Goal: Check status: Check status

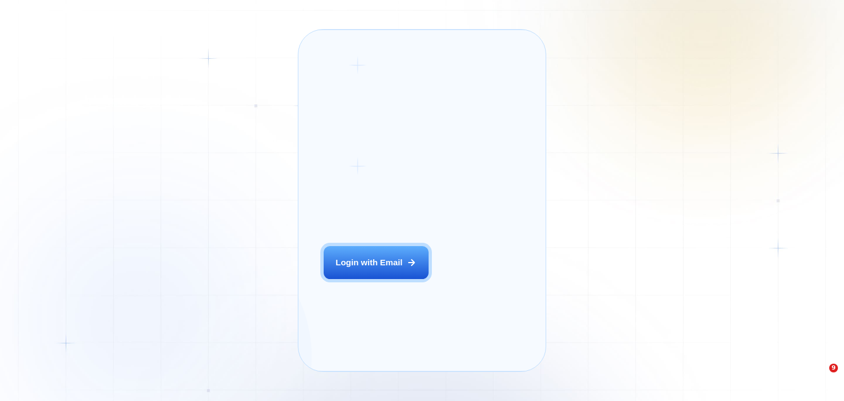
click at [391, 268] on div "Login with Email" at bounding box center [369, 263] width 67 height 12
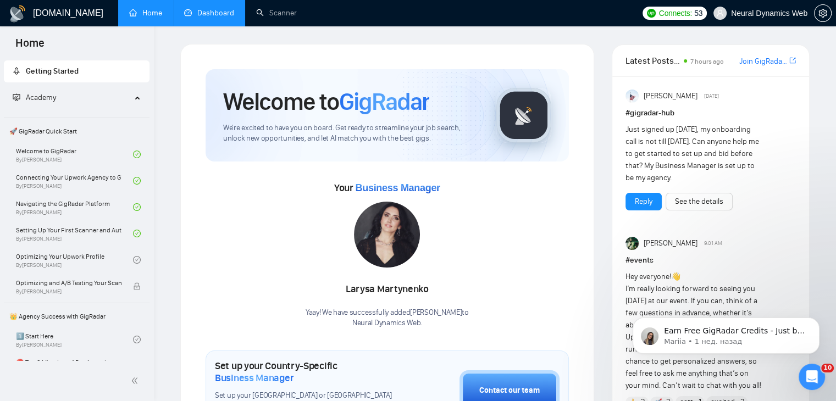
click at [216, 16] on link "Dashboard" at bounding box center [209, 12] width 50 height 9
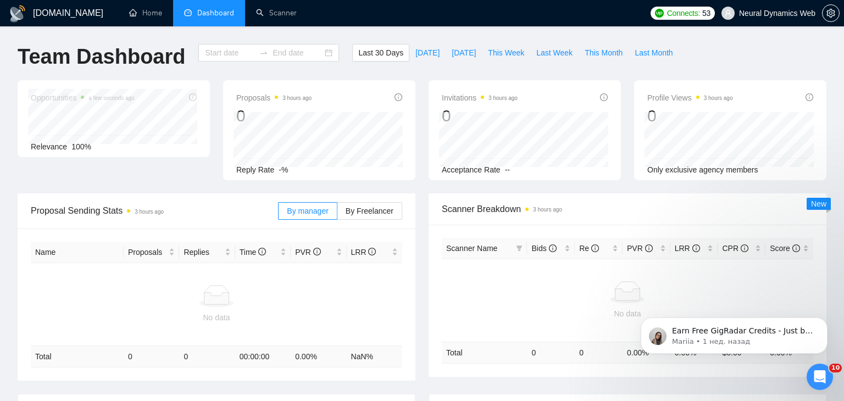
type input "2025-08-05"
type input "2025-09-04"
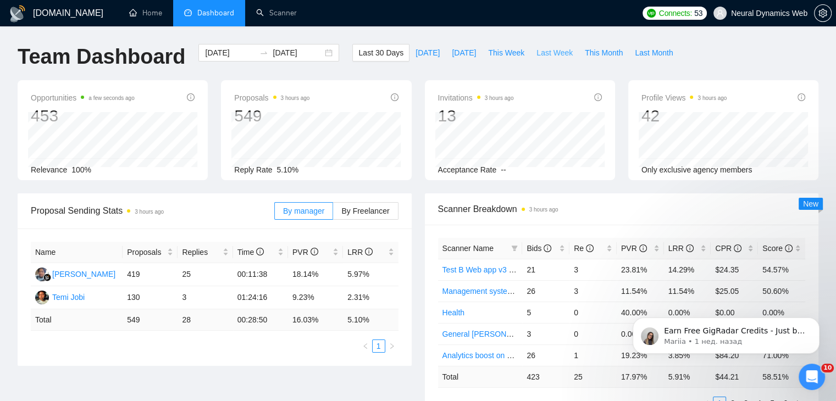
click at [540, 54] on span "Last Week" at bounding box center [555, 53] width 36 height 12
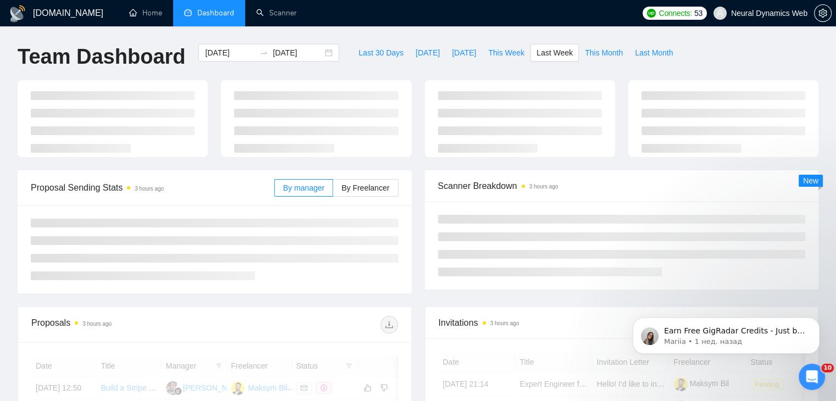
type input "2025-08-25"
type input "2025-08-31"
click at [358, 187] on span "By Freelancer" at bounding box center [365, 188] width 48 height 9
click at [333, 191] on input "By Freelancer" at bounding box center [333, 191] width 0 height 0
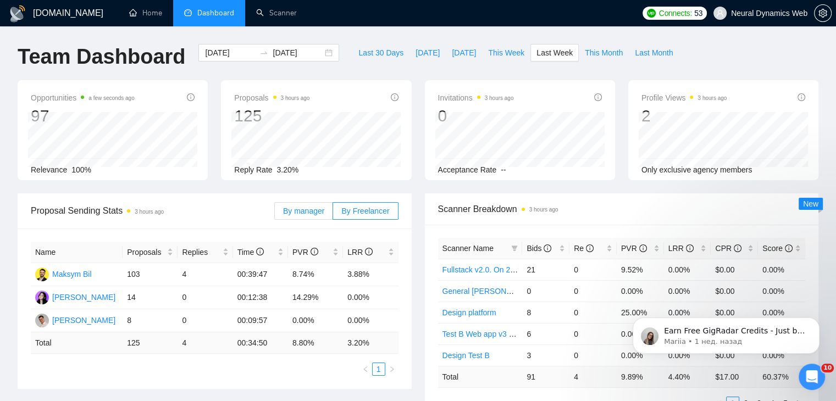
click at [314, 214] on span "By manager" at bounding box center [303, 211] width 41 height 9
click at [275, 214] on input "By manager" at bounding box center [275, 214] width 0 height 0
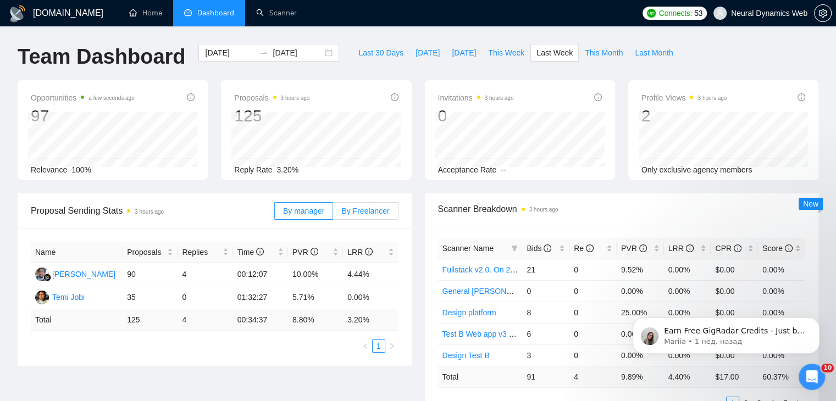
click at [367, 214] on span "By Freelancer" at bounding box center [365, 211] width 48 height 9
click at [333, 214] on input "By Freelancer" at bounding box center [333, 214] width 0 height 0
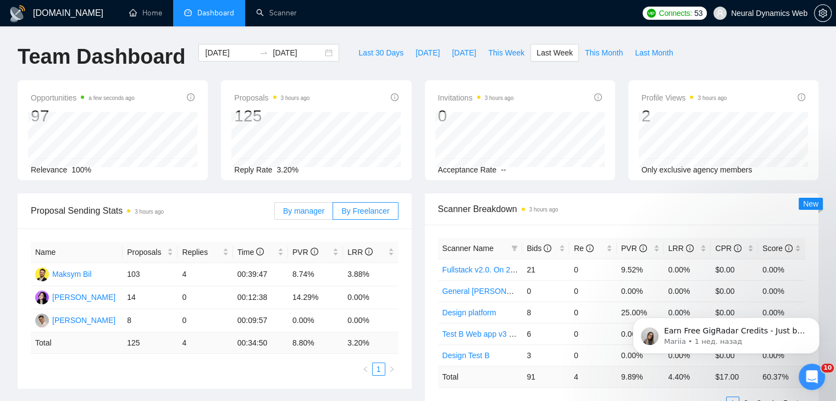
click at [299, 216] on label "By manager" at bounding box center [303, 211] width 59 height 18
click at [275, 214] on input "By manager" at bounding box center [275, 214] width 0 height 0
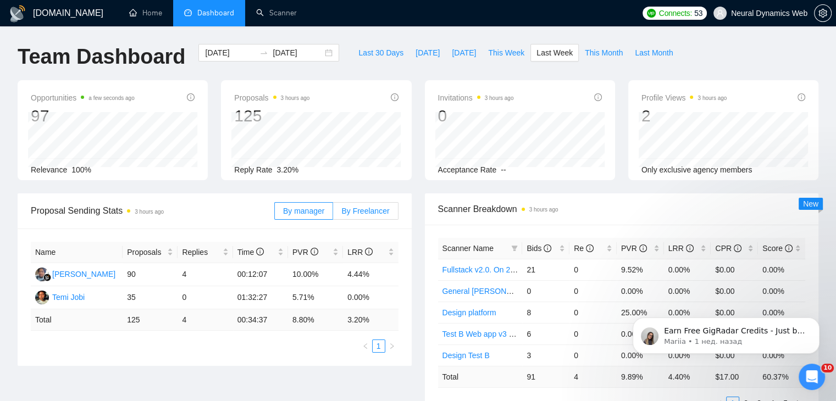
click at [361, 207] on span "By Freelancer" at bounding box center [365, 211] width 48 height 9
click at [333, 214] on input "By Freelancer" at bounding box center [333, 214] width 0 height 0
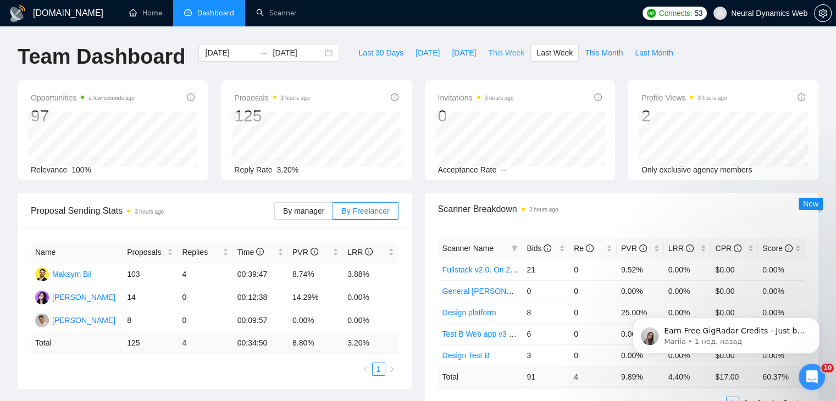
click at [489, 49] on span "This Week" at bounding box center [506, 53] width 36 height 12
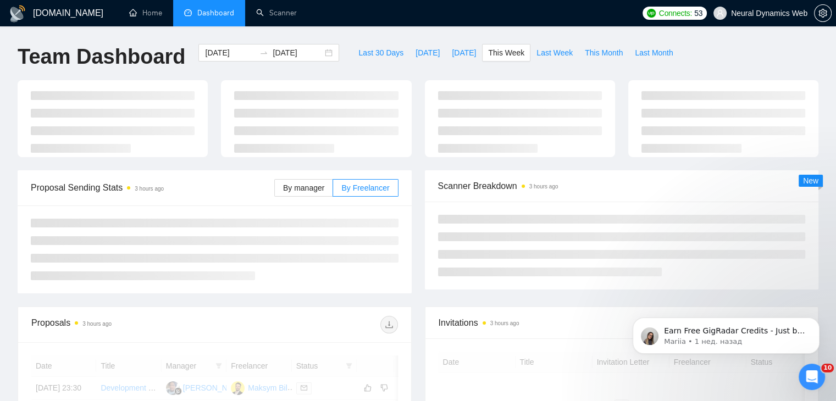
type input "2025-09-01"
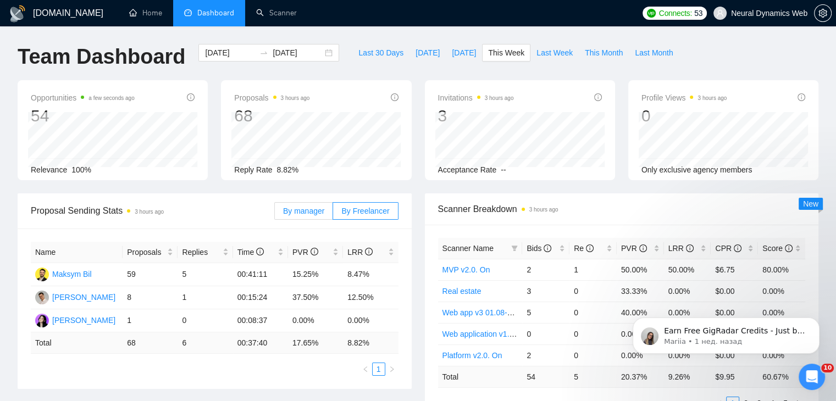
click at [324, 207] on span "By manager" at bounding box center [303, 211] width 41 height 9
click at [275, 214] on input "By manager" at bounding box center [275, 214] width 0 height 0
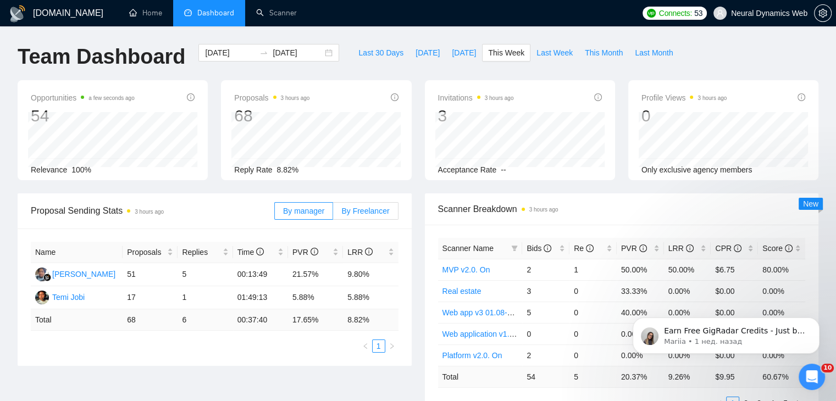
click at [360, 207] on span "By Freelancer" at bounding box center [365, 211] width 48 height 9
click at [333, 214] on input "By Freelancer" at bounding box center [333, 214] width 0 height 0
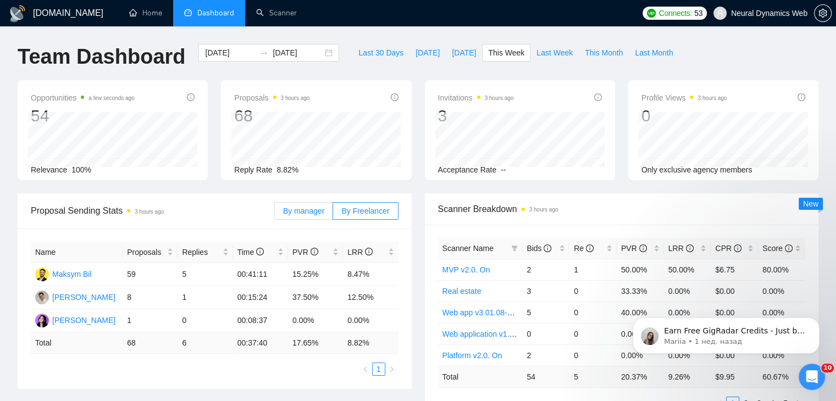
click at [314, 207] on span "By manager" at bounding box center [303, 211] width 41 height 9
click at [275, 214] on input "By manager" at bounding box center [275, 214] width 0 height 0
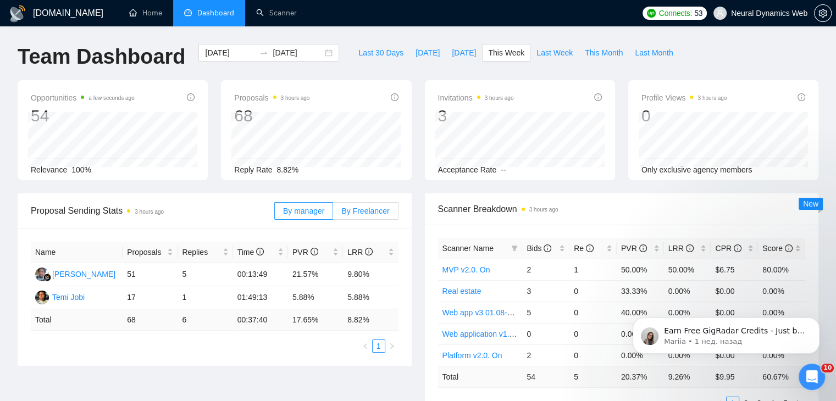
click at [358, 207] on span "By Freelancer" at bounding box center [365, 211] width 48 height 9
click at [333, 214] on input "By Freelancer" at bounding box center [333, 214] width 0 height 0
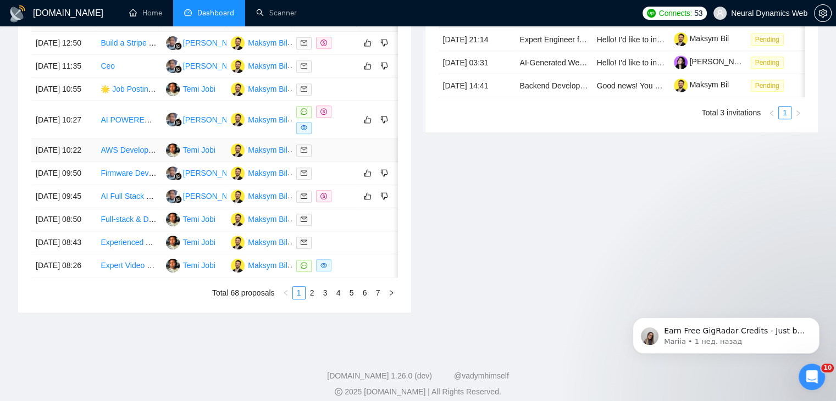
scroll to position [495, 0]
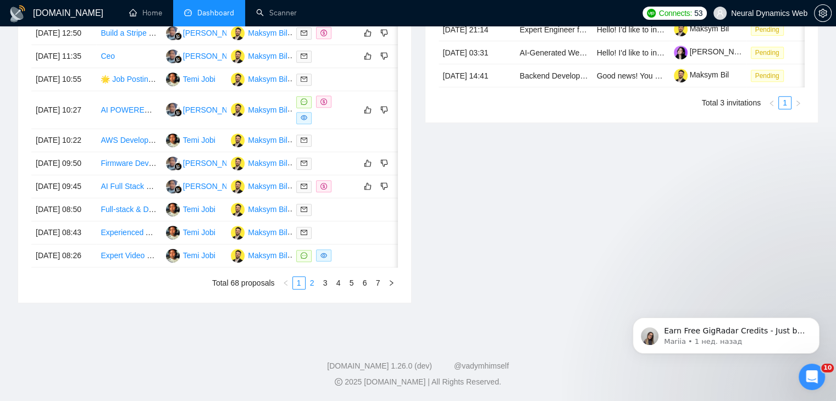
click at [308, 289] on link "2" at bounding box center [312, 283] width 12 height 12
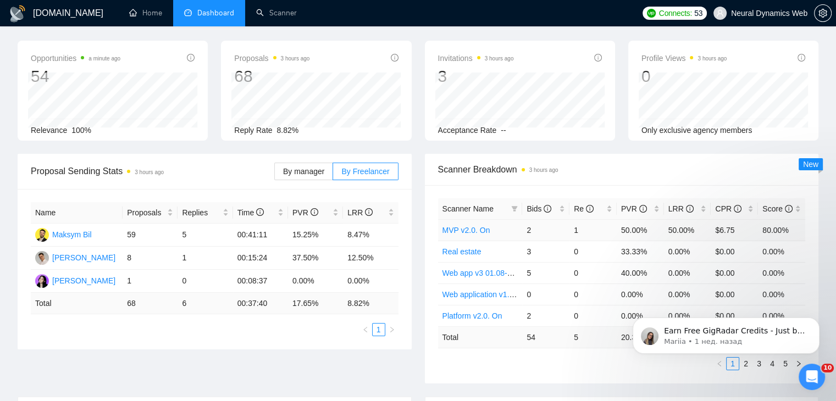
scroll to position [110, 0]
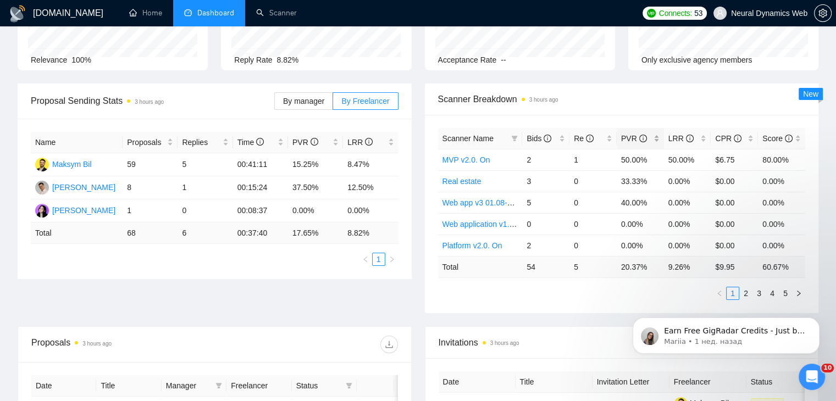
click at [658, 134] on div "PVR" at bounding box center [640, 139] width 38 height 12
click at [745, 291] on link "2" at bounding box center [746, 294] width 12 height 12
click at [759, 289] on link "3" at bounding box center [759, 294] width 12 height 12
click at [772, 288] on link "4" at bounding box center [772, 294] width 12 height 12
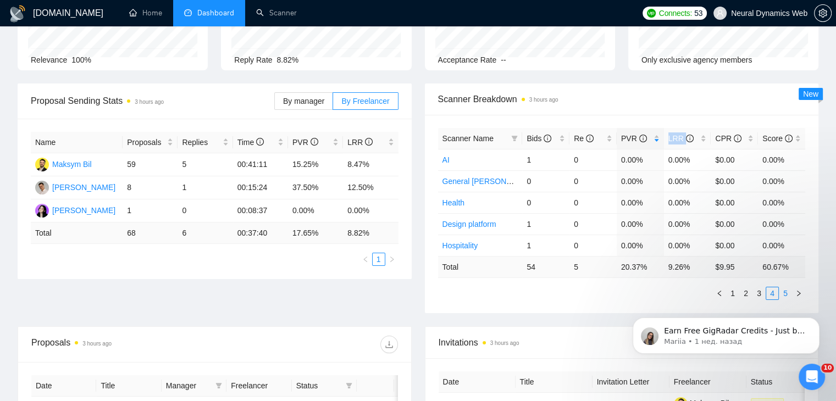
click at [786, 293] on link "5" at bounding box center [786, 294] width 12 height 12
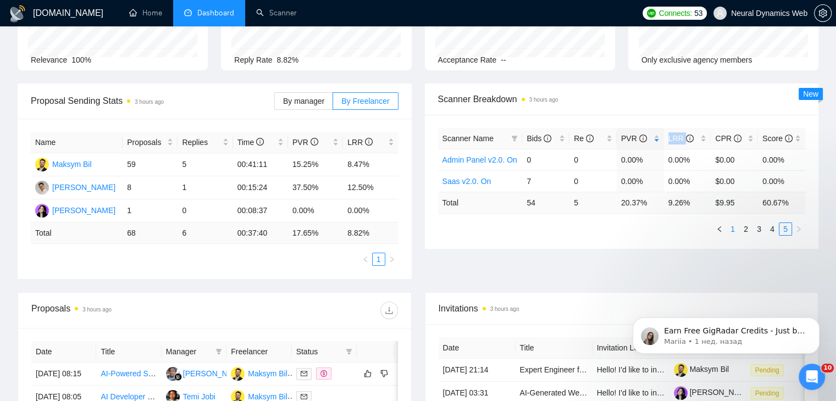
click at [731, 227] on link "1" at bounding box center [733, 229] width 12 height 12
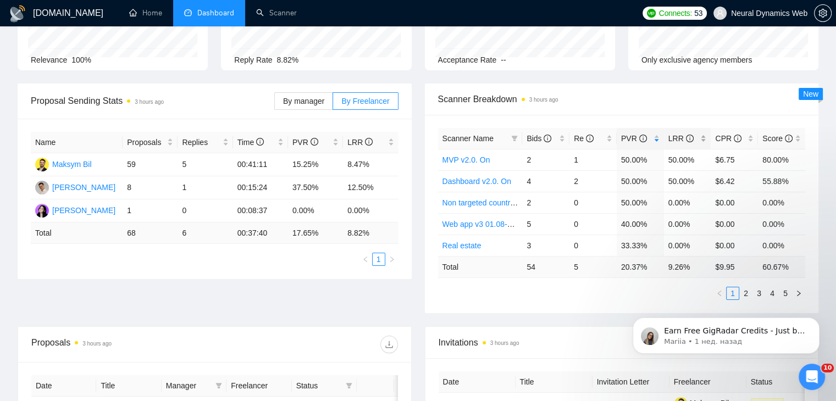
click at [705, 137] on div "LRR" at bounding box center [688, 139] width 38 height 12
click at [745, 291] on link "2" at bounding box center [746, 294] width 12 height 12
click at [754, 291] on link "3" at bounding box center [759, 294] width 12 height 12
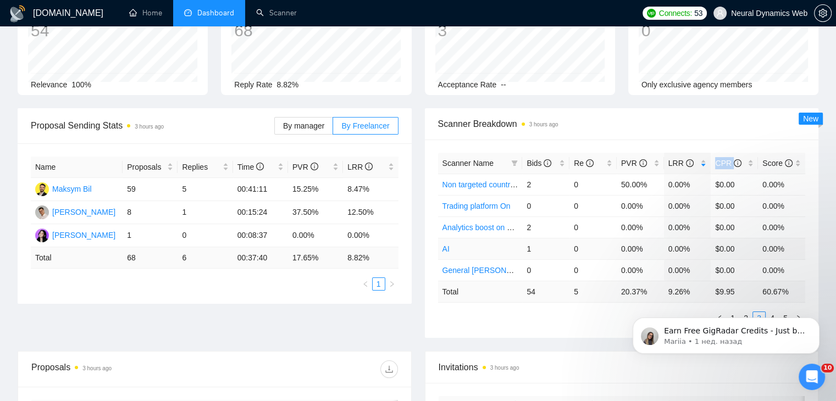
scroll to position [0, 0]
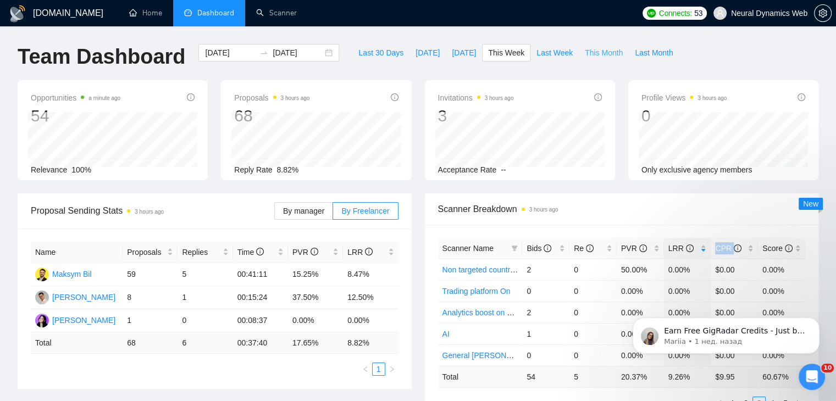
click at [598, 50] on span "This Month" at bounding box center [604, 53] width 38 height 12
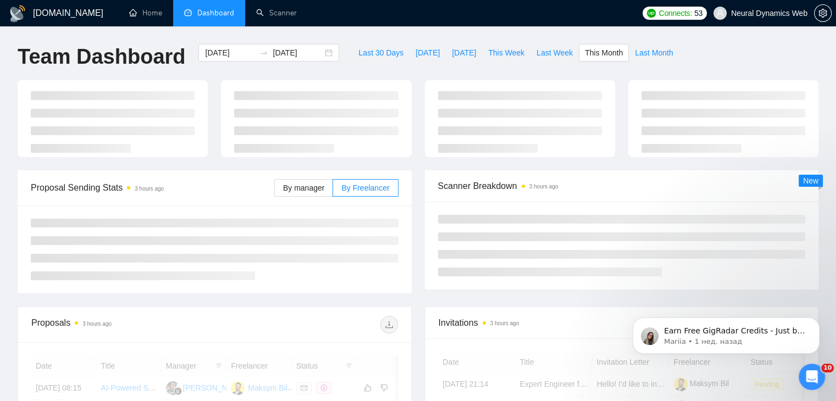
type input "2025-09-30"
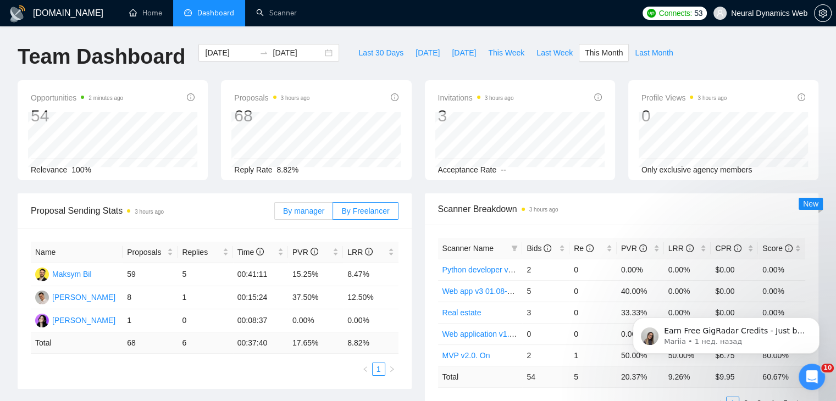
click at [331, 217] on label "By manager" at bounding box center [303, 211] width 59 height 18
click at [275, 214] on input "By manager" at bounding box center [275, 214] width 0 height 0
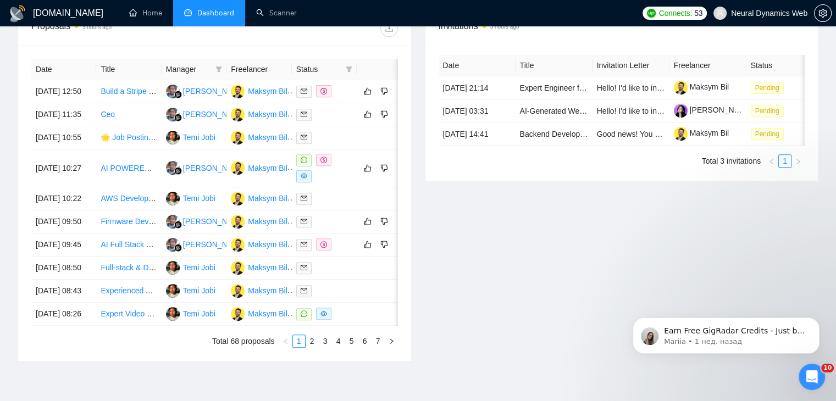
scroll to position [330, 0]
